Goal: Find specific page/section: Find specific page/section

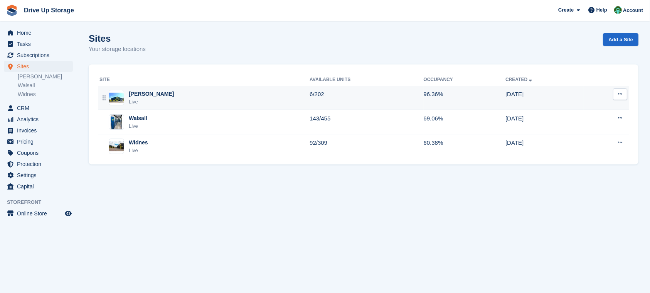
click at [228, 101] on div "Stroud Live" at bounding box center [204, 98] width 210 height 16
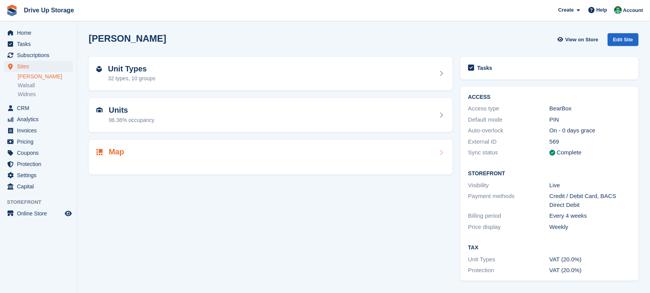
click at [286, 165] on div at bounding box center [270, 161] width 349 height 9
click at [234, 156] on div "Map" at bounding box center [270, 152] width 349 height 10
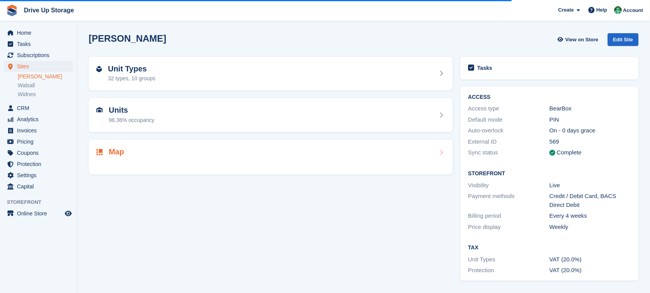
click at [290, 157] on div at bounding box center [270, 161] width 349 height 9
